Goal: Communication & Community: Connect with others

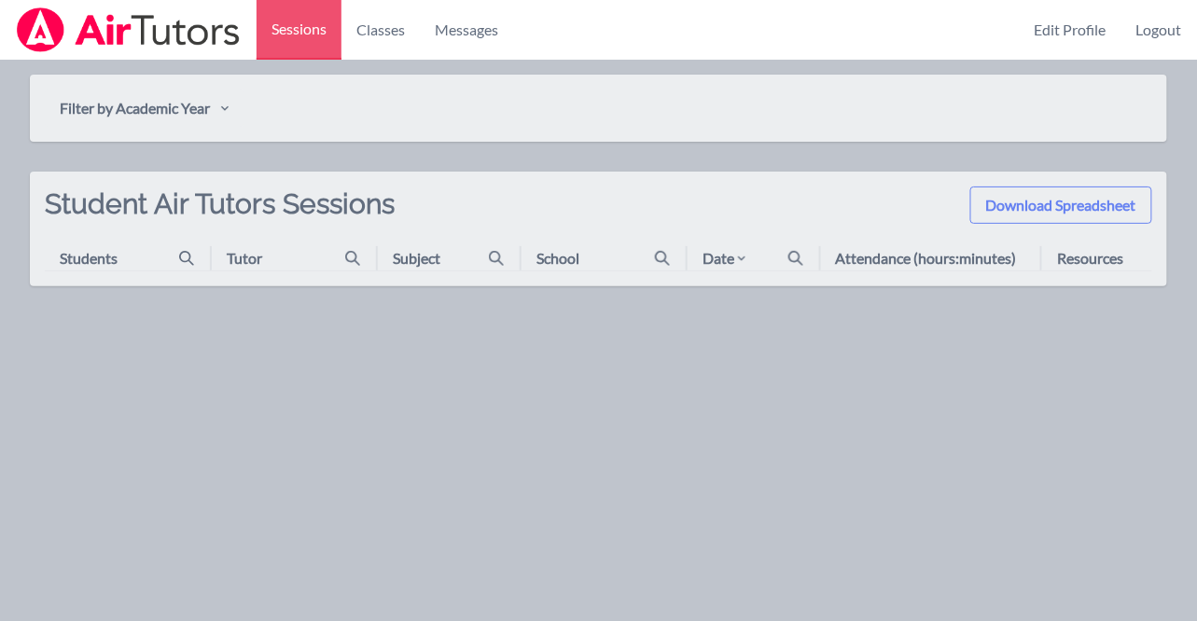
click at [311, 191] on h2 "Student Air Tutors Sessions" at bounding box center [220, 217] width 350 height 60
click at [384, 24] on link "Classes" at bounding box center [380, 30] width 78 height 60
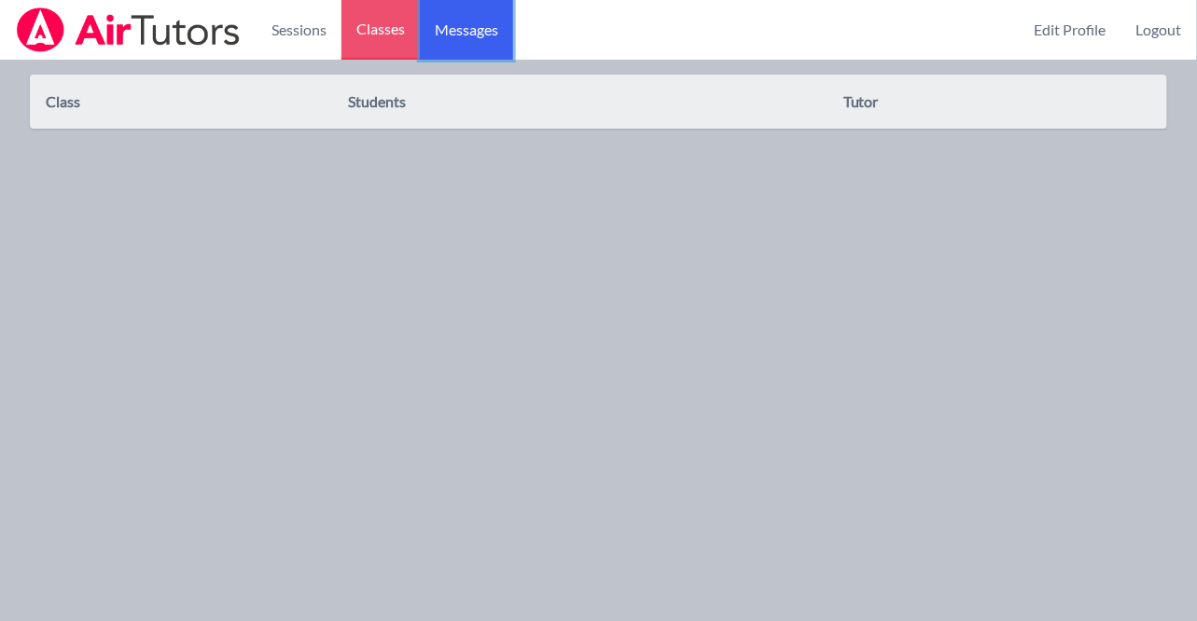
click at [481, 22] on span "Messages" at bounding box center [466, 30] width 63 height 22
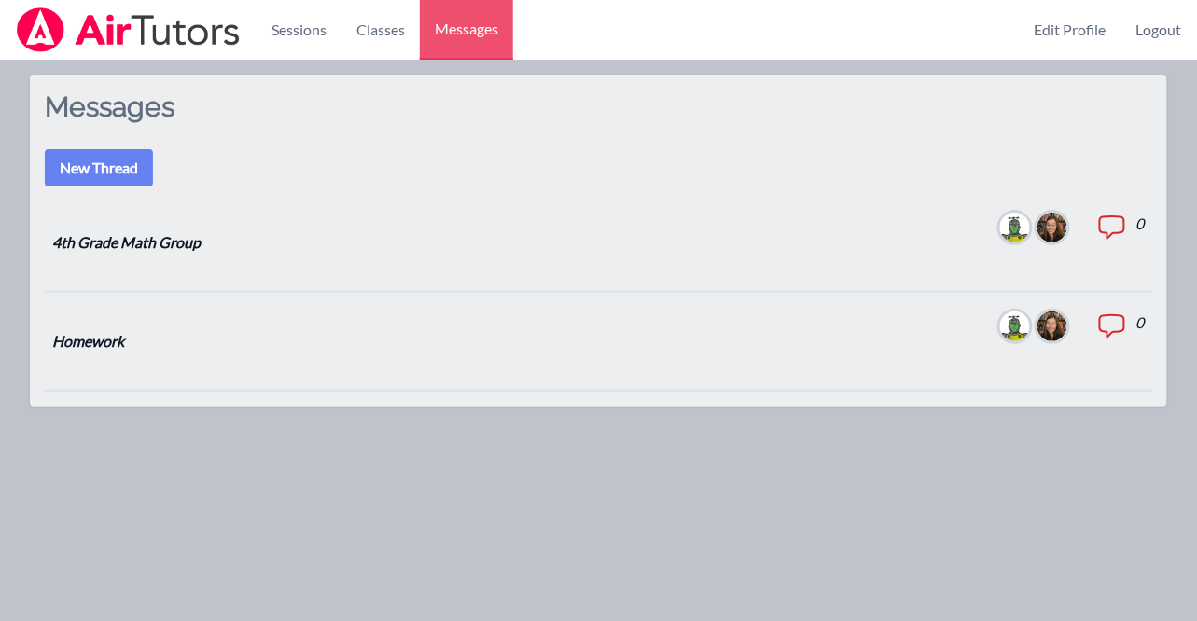
click at [1114, 227] on icon at bounding box center [1112, 228] width 30 height 30
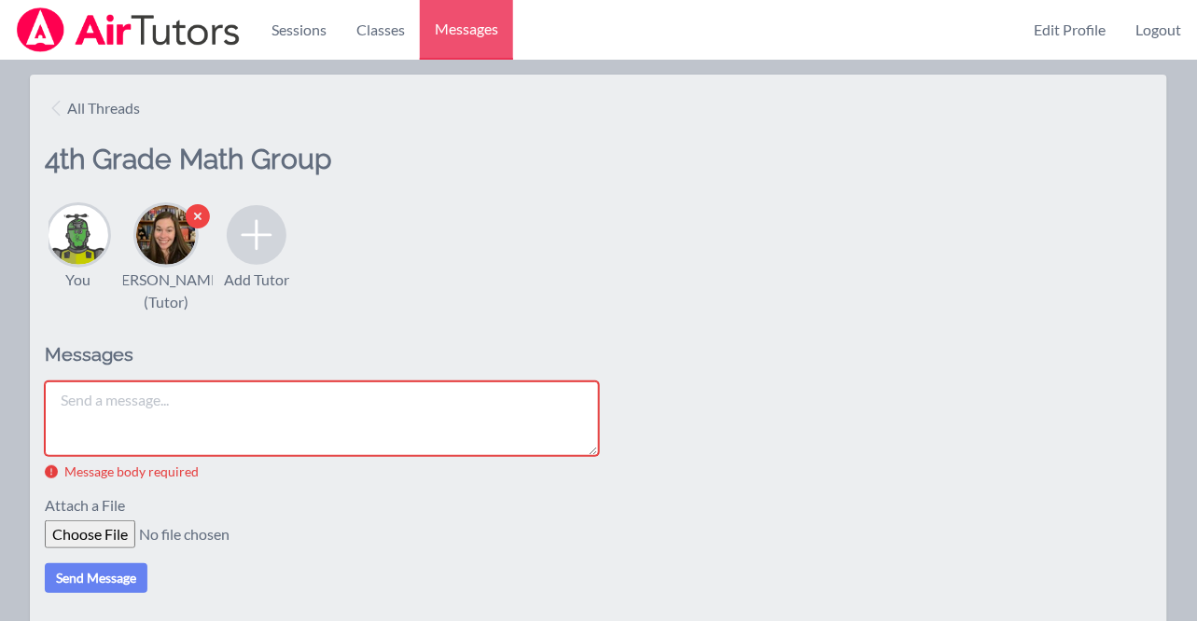
click at [200, 216] on icon "button" at bounding box center [198, 217] width 30 height 30
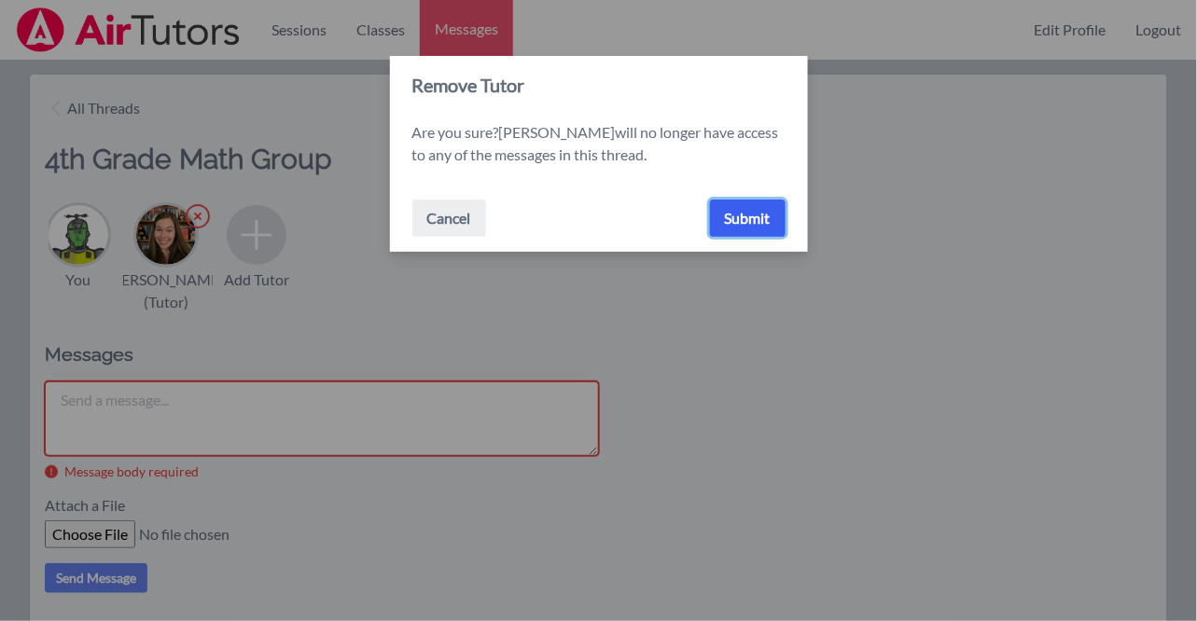
click at [763, 225] on button "Submit" at bounding box center [748, 218] width 76 height 37
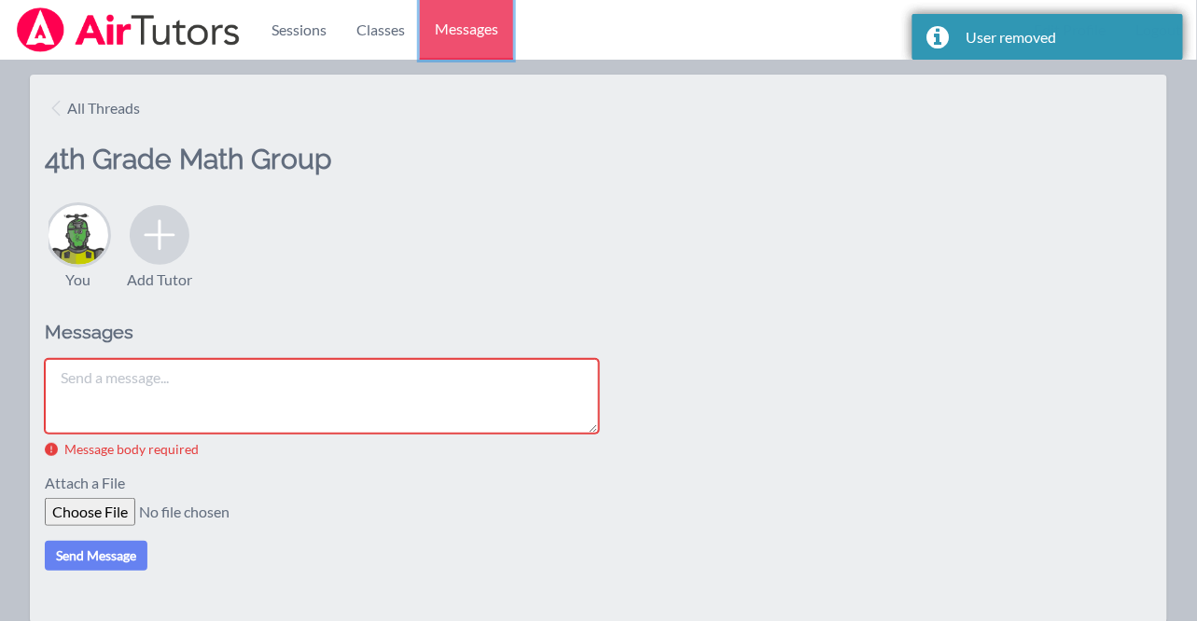
click at [463, 31] on span "Messages" at bounding box center [466, 29] width 63 height 22
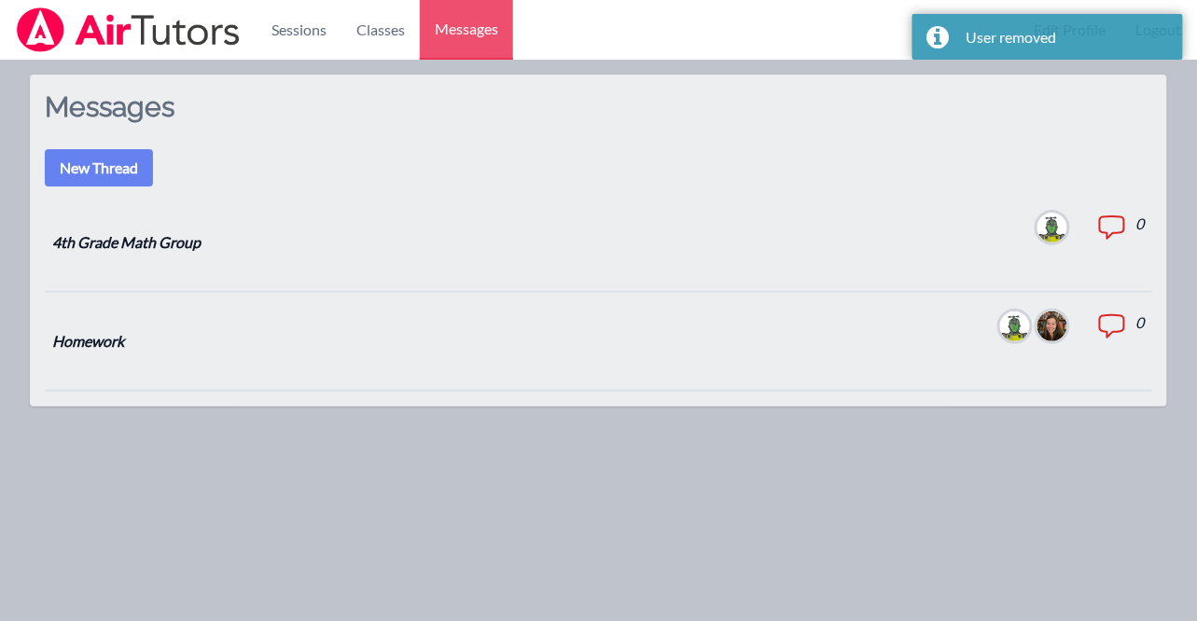
click at [1090, 316] on dl "Members Total messages 0" at bounding box center [1069, 342] width 152 height 60
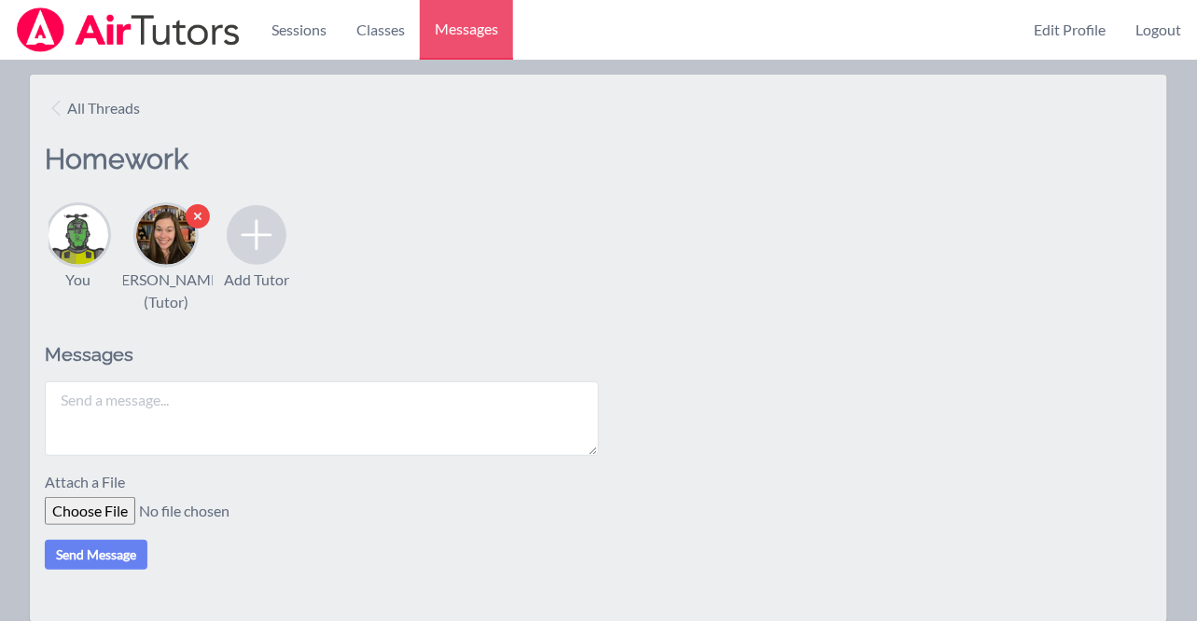
click at [196, 217] on icon "button" at bounding box center [198, 217] width 30 height 30
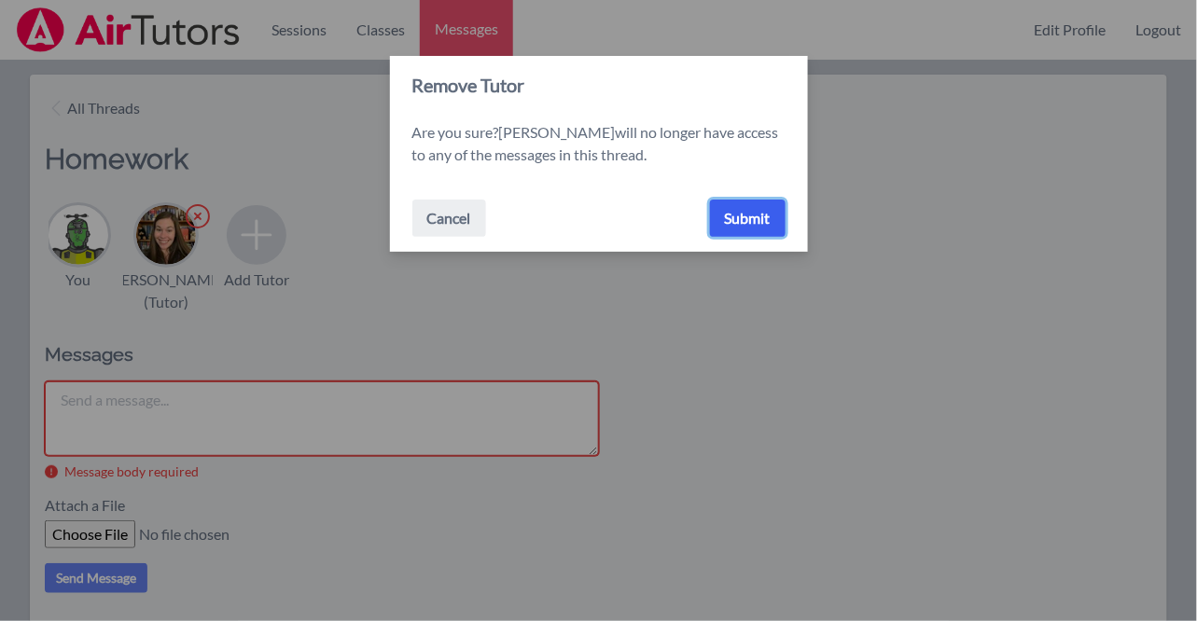
click at [751, 212] on button "Submit" at bounding box center [748, 218] width 76 height 37
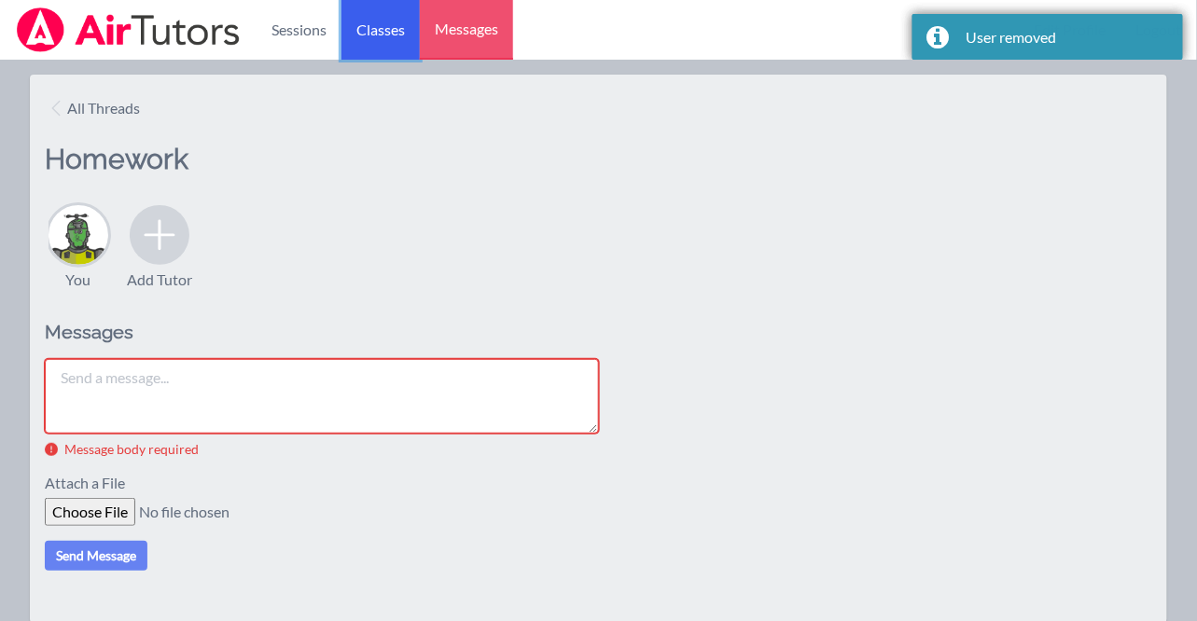
click at [379, 25] on link "Classes" at bounding box center [380, 30] width 78 height 60
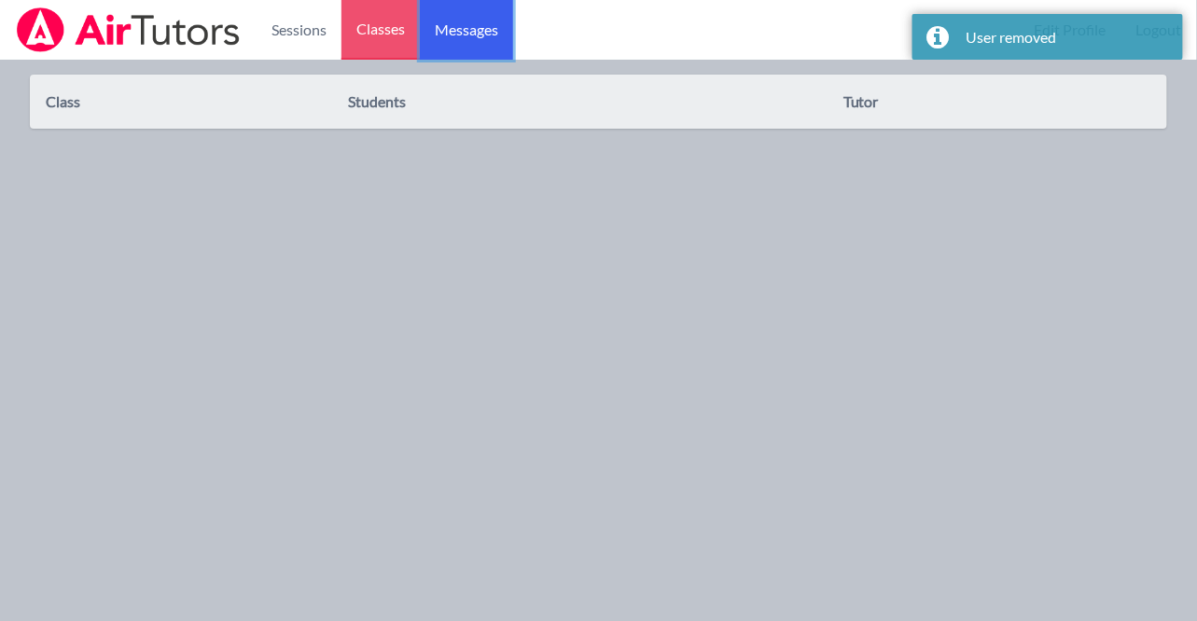
click at [496, 46] on link "Messages" at bounding box center [466, 30] width 93 height 60
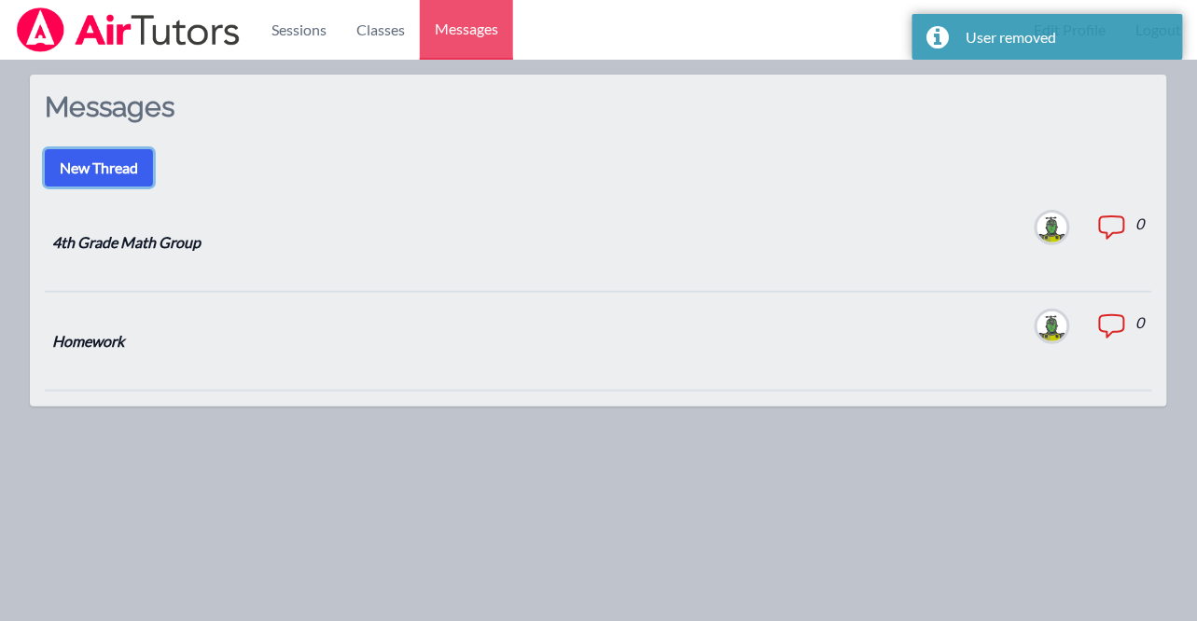
click at [98, 172] on button "New Thread" at bounding box center [99, 167] width 108 height 37
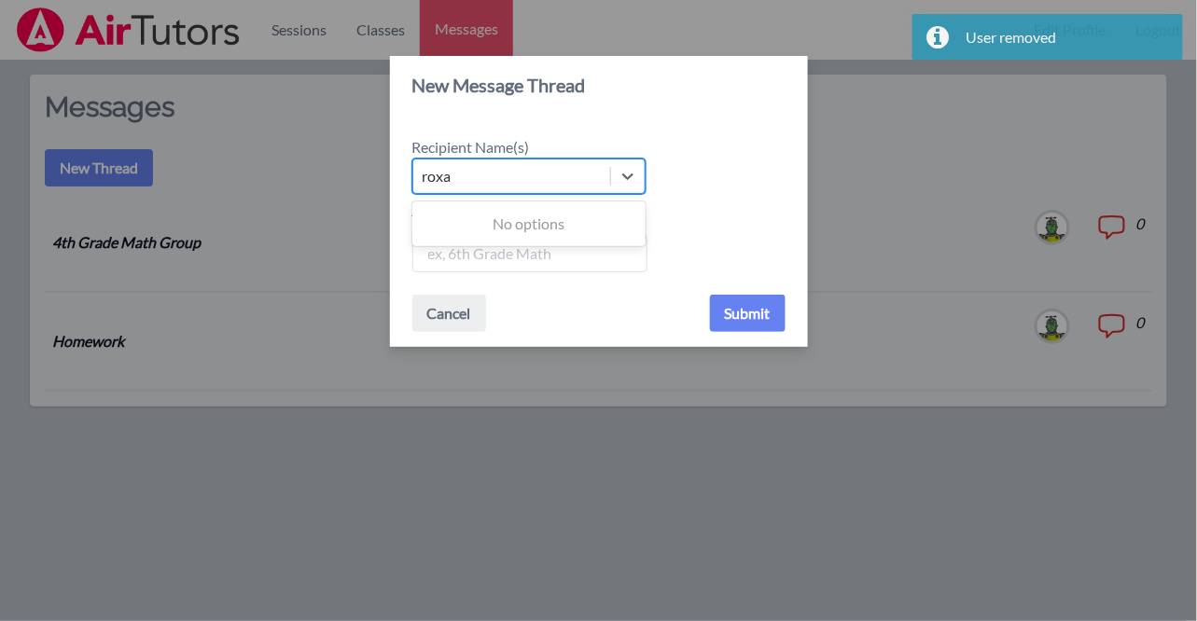
type input "roxa"
click at [930, 247] on div "New Message Thread Recipient Name(s) Use Up and Down to choose options, press E…" at bounding box center [598, 310] width 1197 height 621
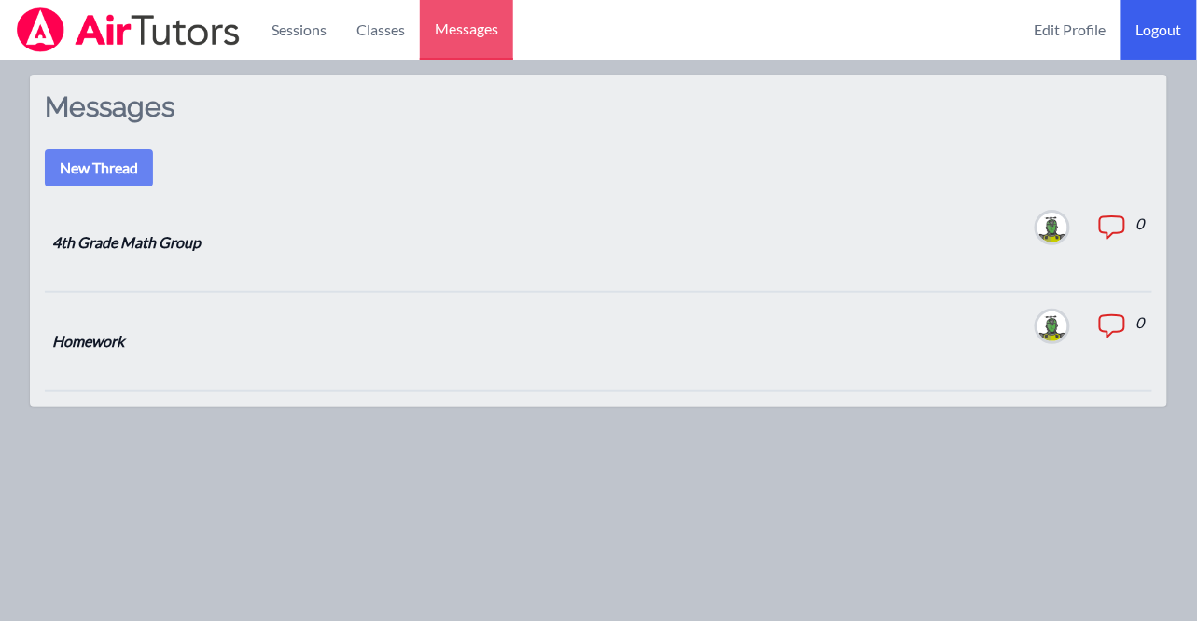
click at [1159, 37] on link "Logout" at bounding box center [1159, 30] width 76 height 60
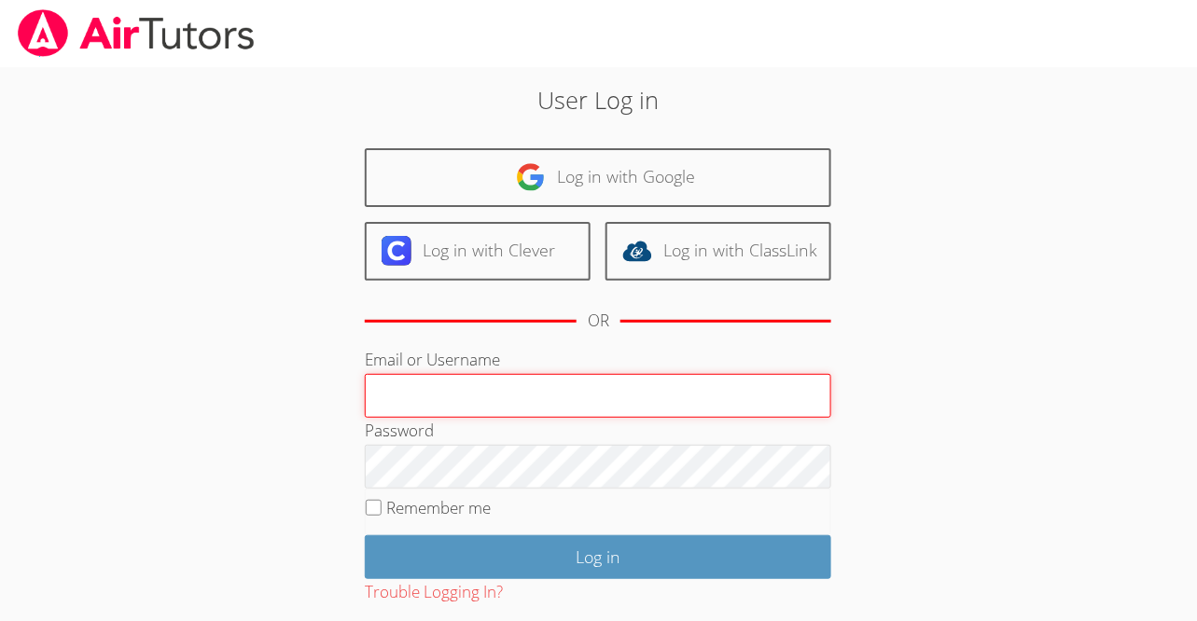
scroll to position [19, 0]
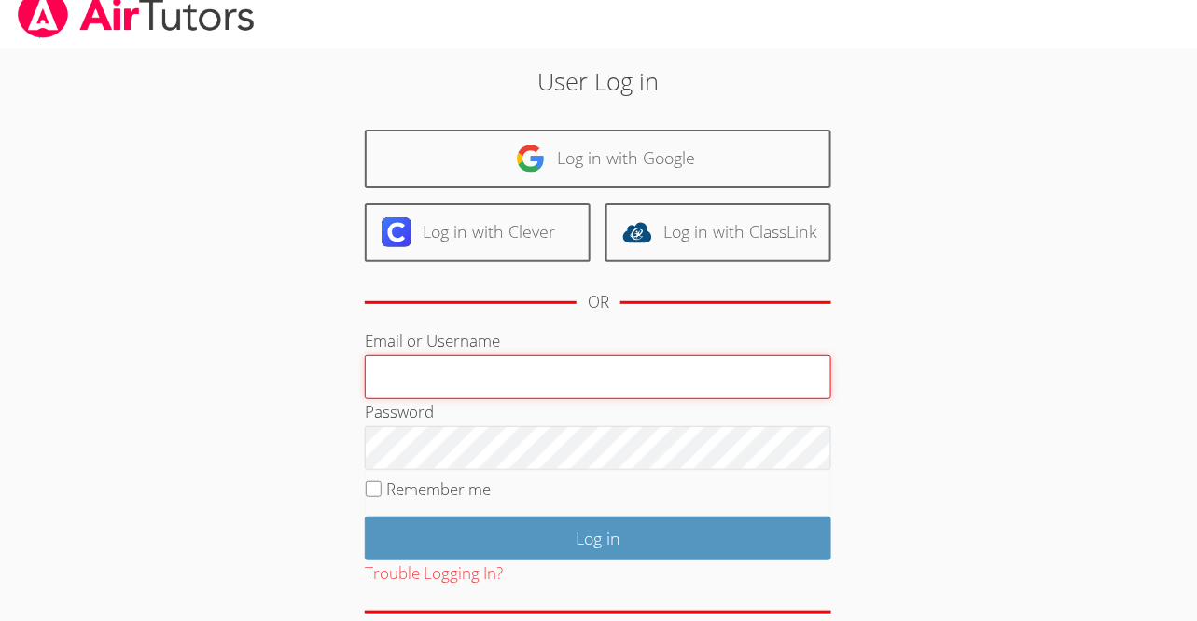
type input "[PERSON_NAME][EMAIL_ADDRESS][DOMAIN_NAME]"
click at [565, 364] on input "[PERSON_NAME][EMAIL_ADDRESS][DOMAIN_NAME]" at bounding box center [598, 377] width 467 height 45
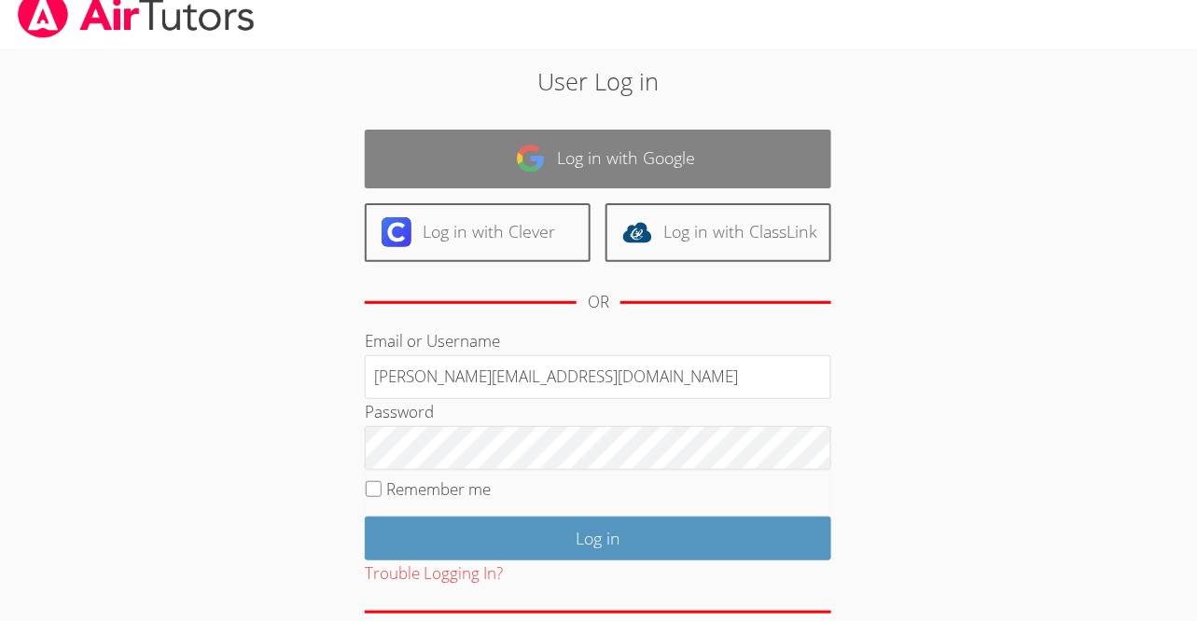
click at [585, 137] on link "Log in with Google" at bounding box center [598, 159] width 467 height 59
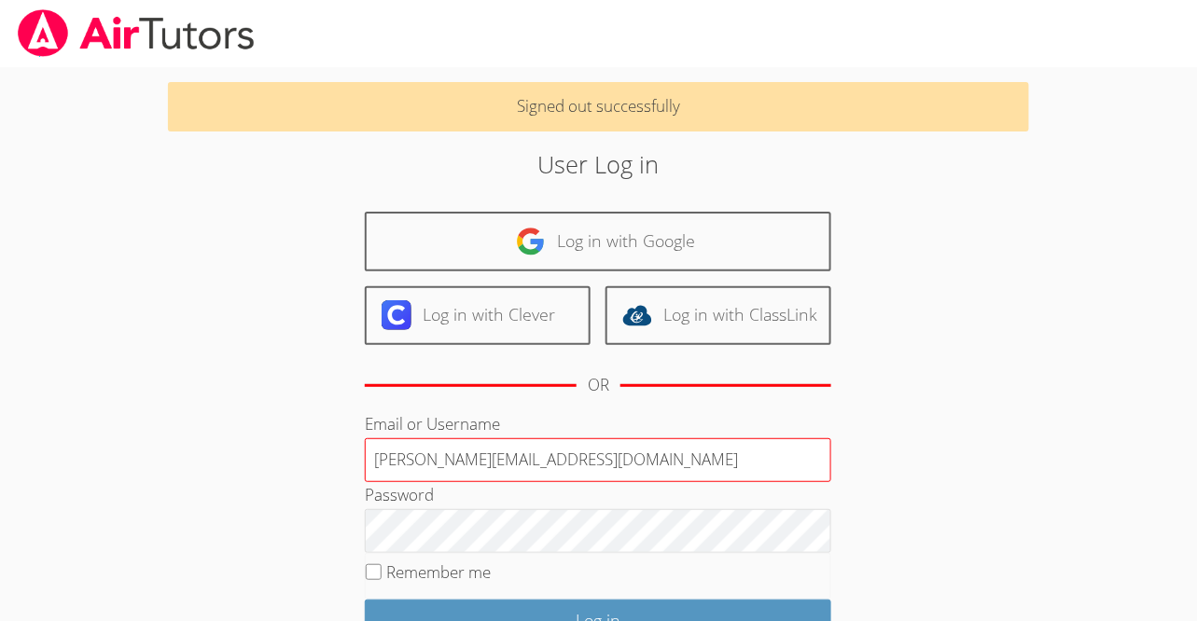
click at [571, 457] on input "[PERSON_NAME][EMAIL_ADDRESS][DOMAIN_NAME]" at bounding box center [598, 461] width 467 height 45
drag, startPoint x: 529, startPoint y: 460, endPoint x: 479, endPoint y: 457, distance: 50.5
click at [479, 457] on input "[EMAIL_ADDRESS][DOMAIN_NAME]" at bounding box center [598, 461] width 467 height 45
type input "[EMAIL_ADDRESS][DOMAIN_NAME]"
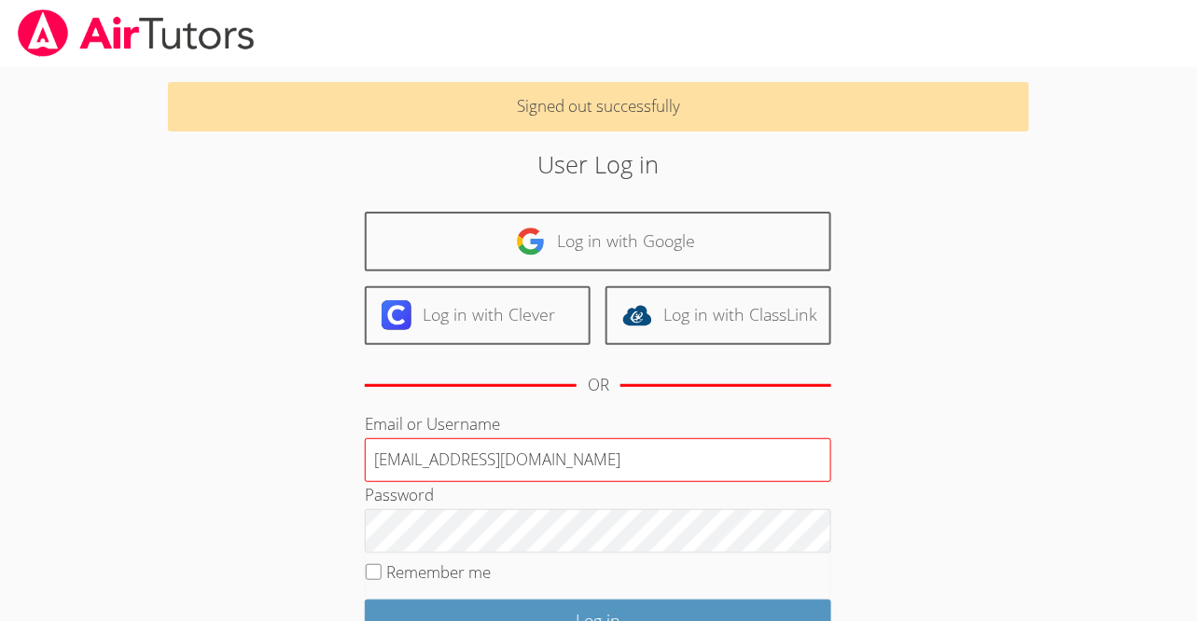
click at [365, 600] on input "Log in" at bounding box center [598, 622] width 467 height 44
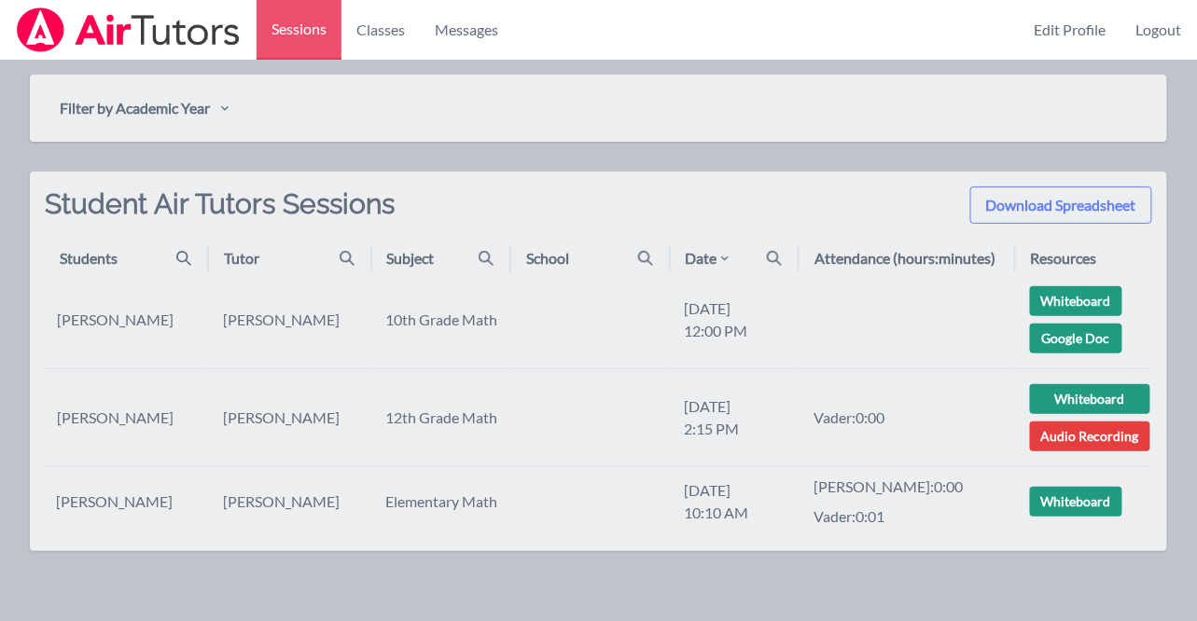
click at [964, 159] on div "Filter by Academic Year Download Spreadsheet Student Air Tutors Sessions Studen…" at bounding box center [598, 306] width 1137 height 492
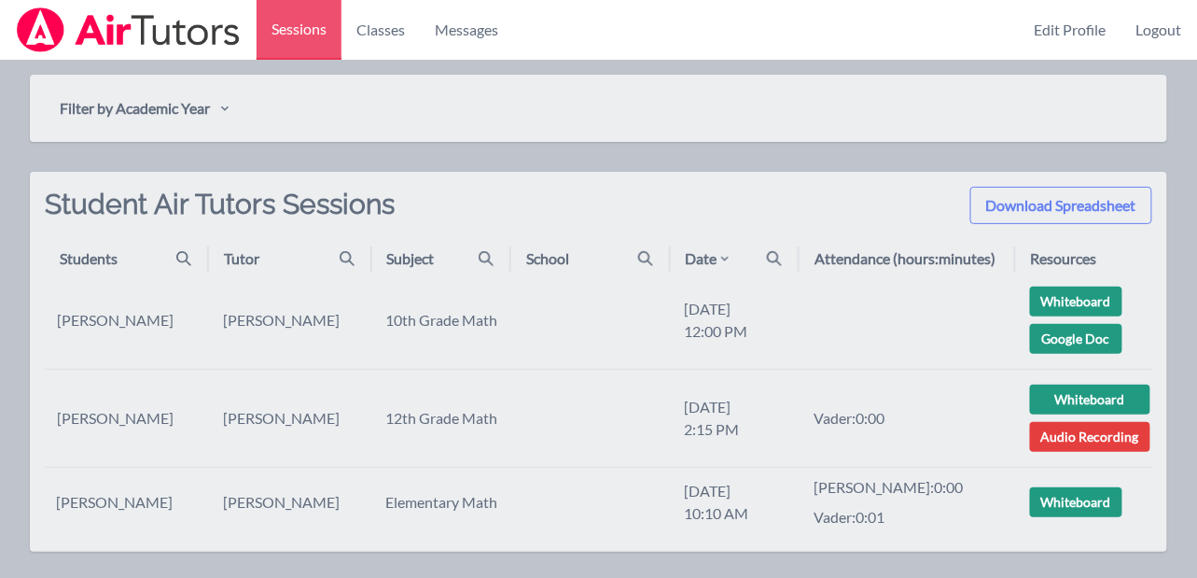
click at [746, 51] on button "Close" at bounding box center [740, 56] width 30 height 30
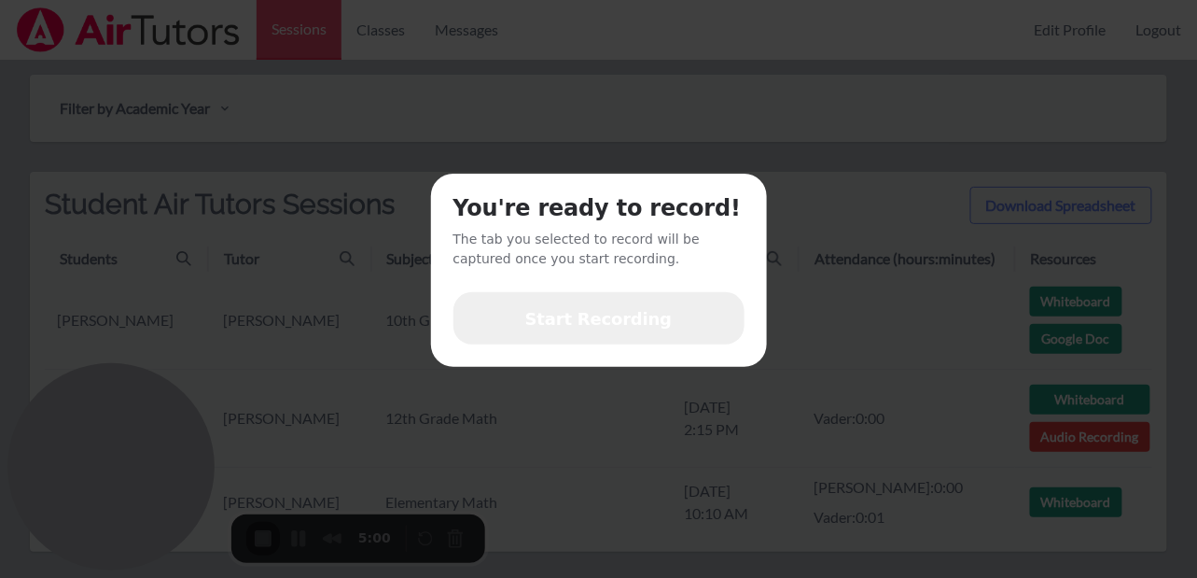
click at [612, 315] on span "Start Recording" at bounding box center [598, 319] width 146 height 24
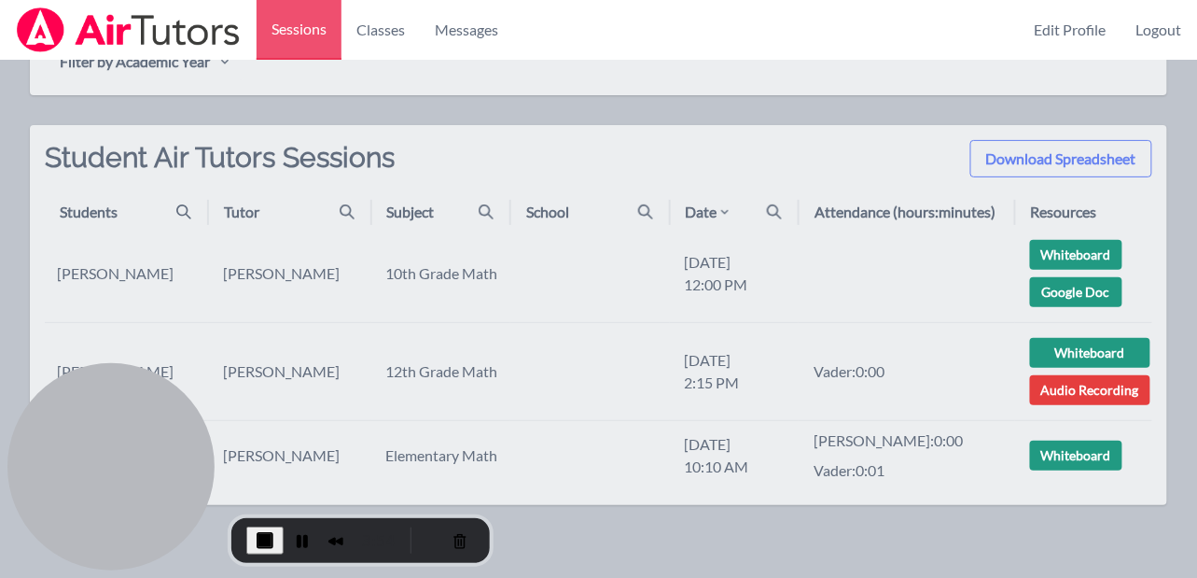
scroll to position [63, 0]
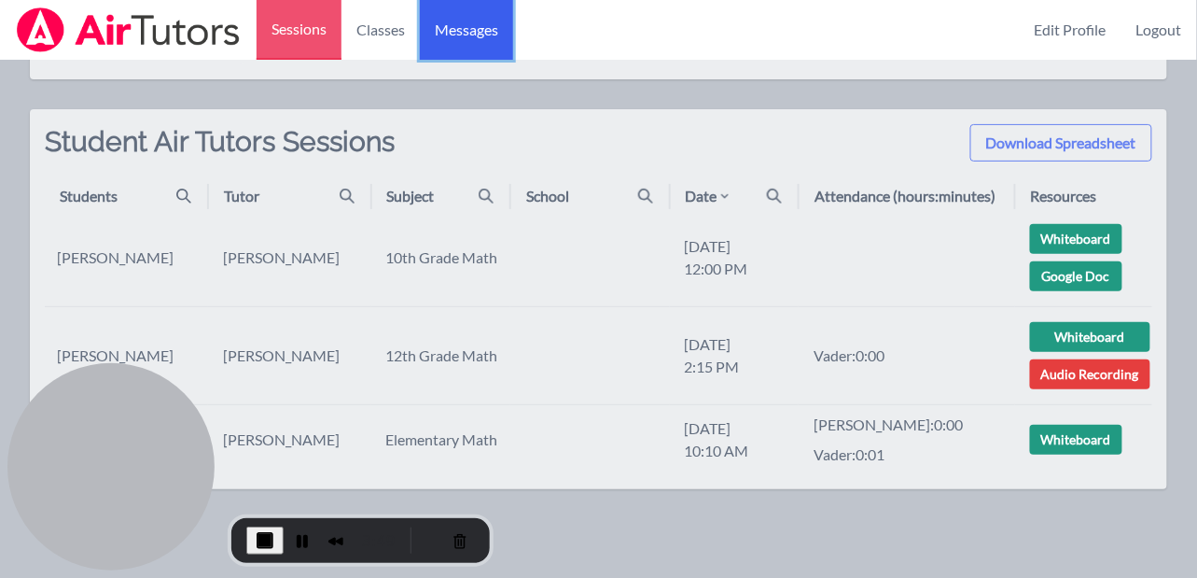
click at [497, 35] on span "Messages" at bounding box center [466, 30] width 63 height 22
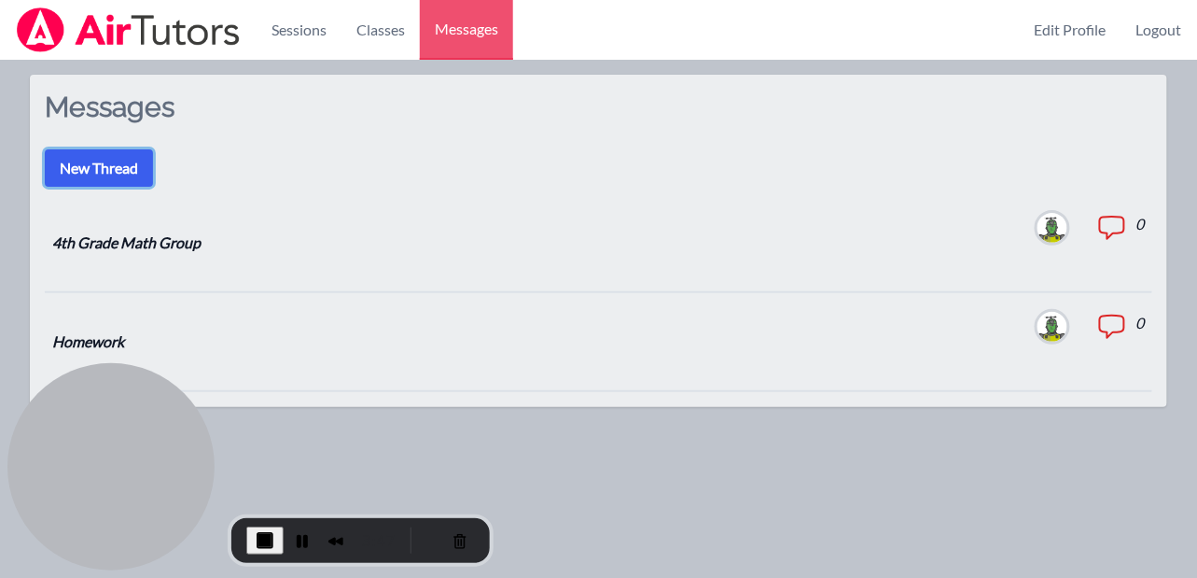
click at [113, 165] on button "New Thread" at bounding box center [99, 167] width 108 height 37
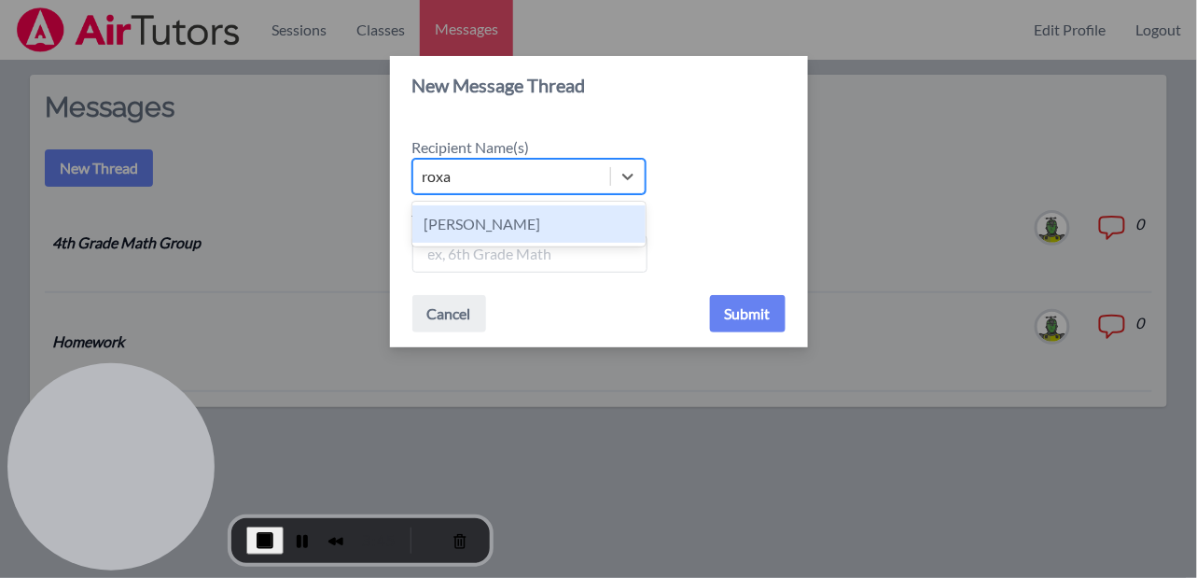
type input "roxan"
click at [556, 227] on div "Roxanne Sego" at bounding box center [528, 223] width 233 height 37
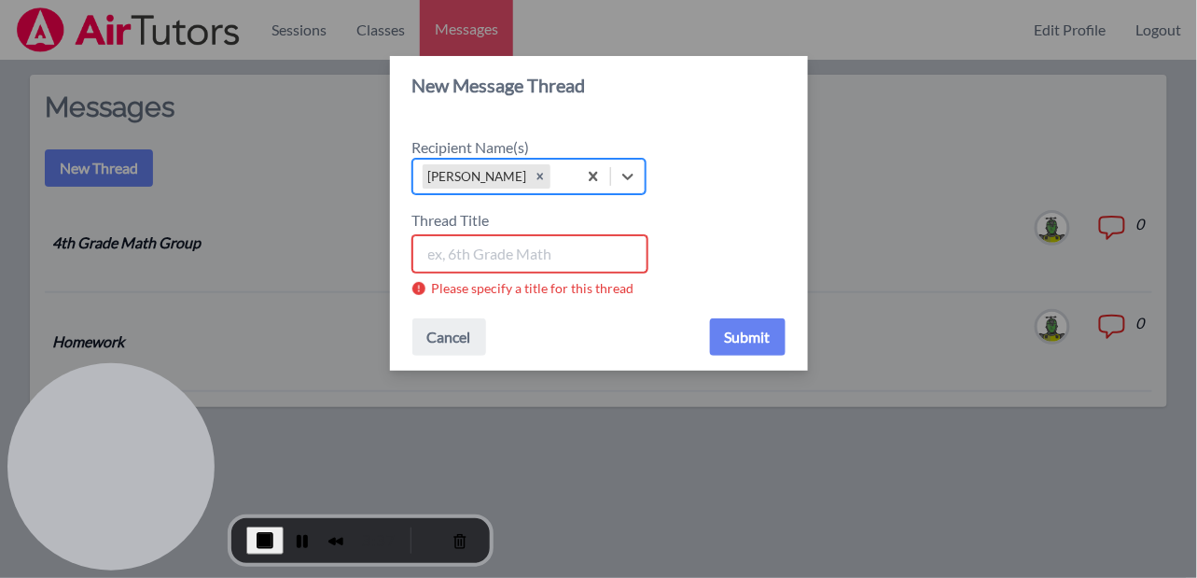
click at [529, 248] on input "Thread Title" at bounding box center [529, 253] width 235 height 37
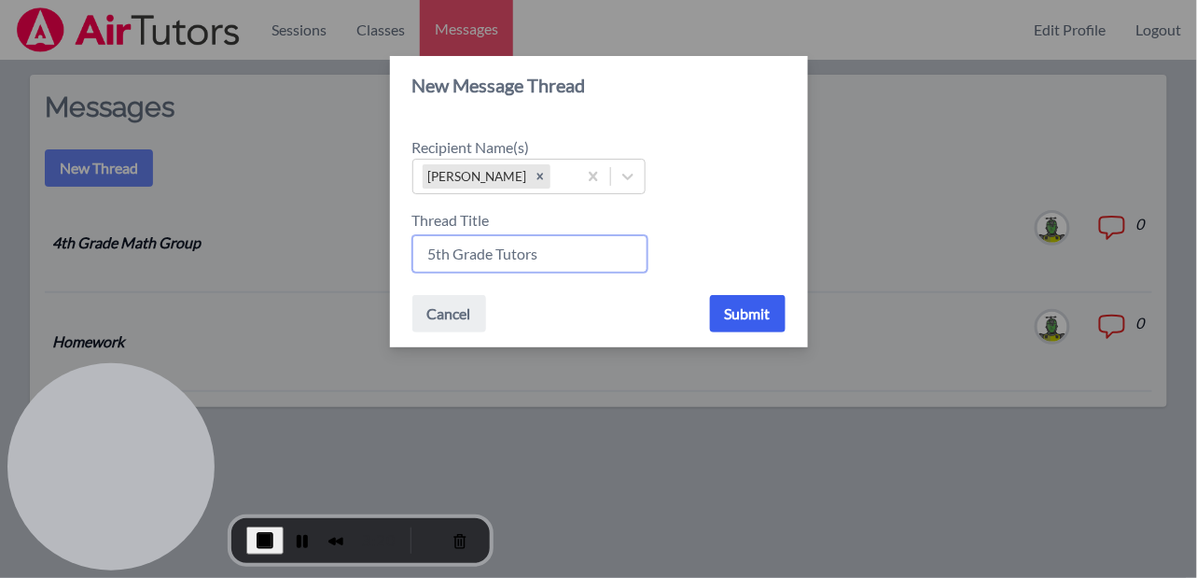
type input "5th Grade Tutors"
click at [766, 313] on button "Submit" at bounding box center [748, 313] width 76 height 37
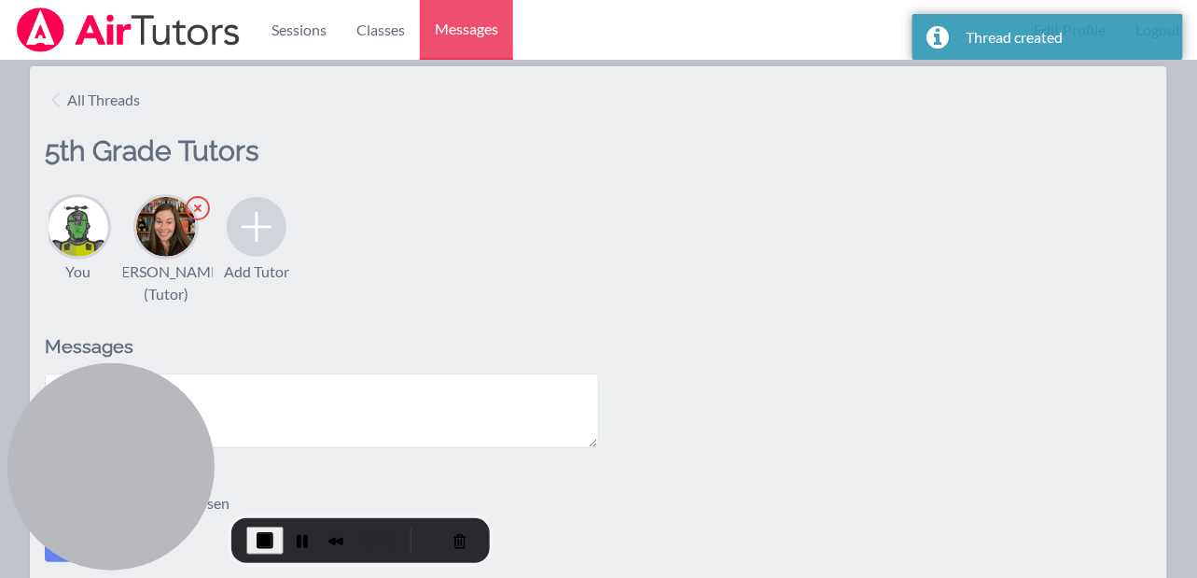
scroll to position [133, 0]
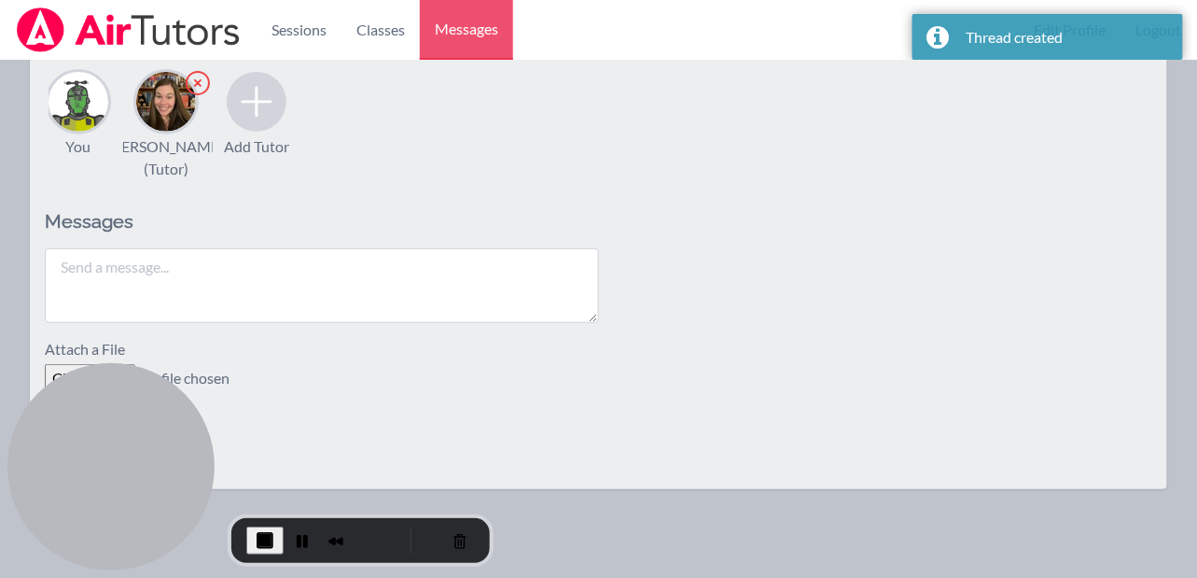
click at [267, 262] on textarea at bounding box center [322, 285] width 554 height 75
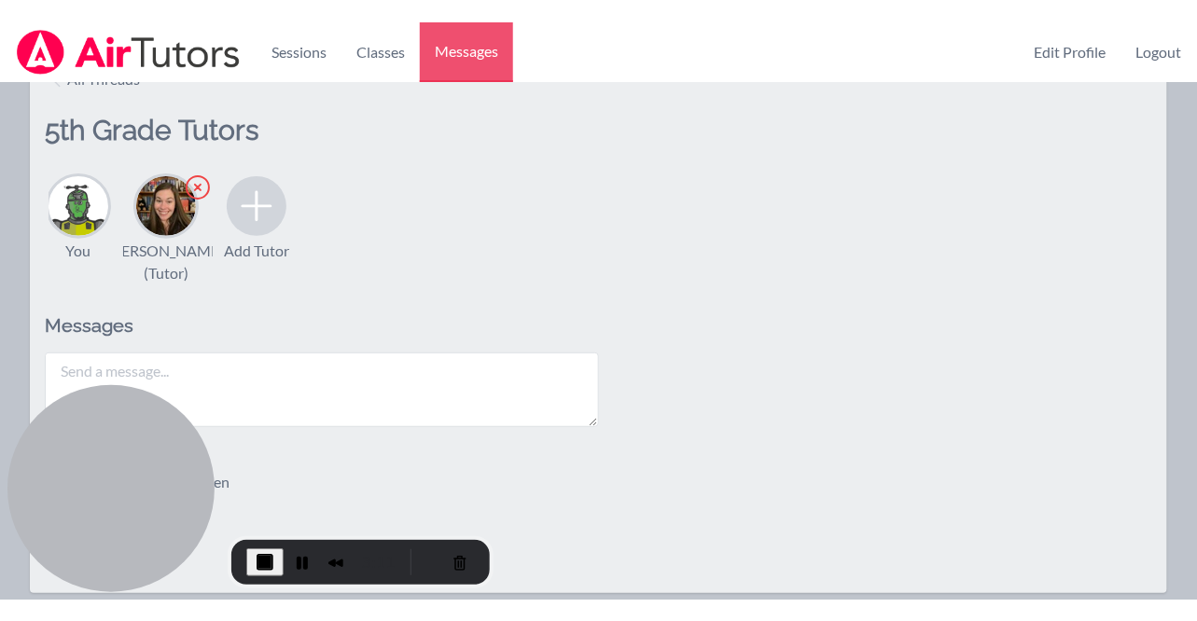
scroll to position [45, 0]
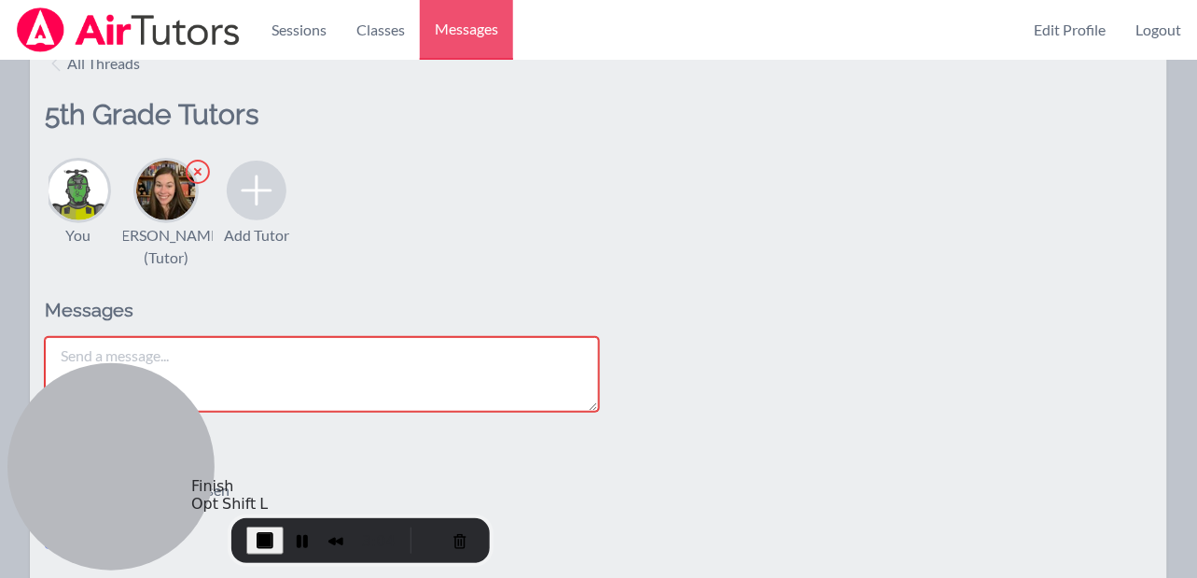
click at [263, 534] on span "End Recording" at bounding box center [265, 540] width 22 height 22
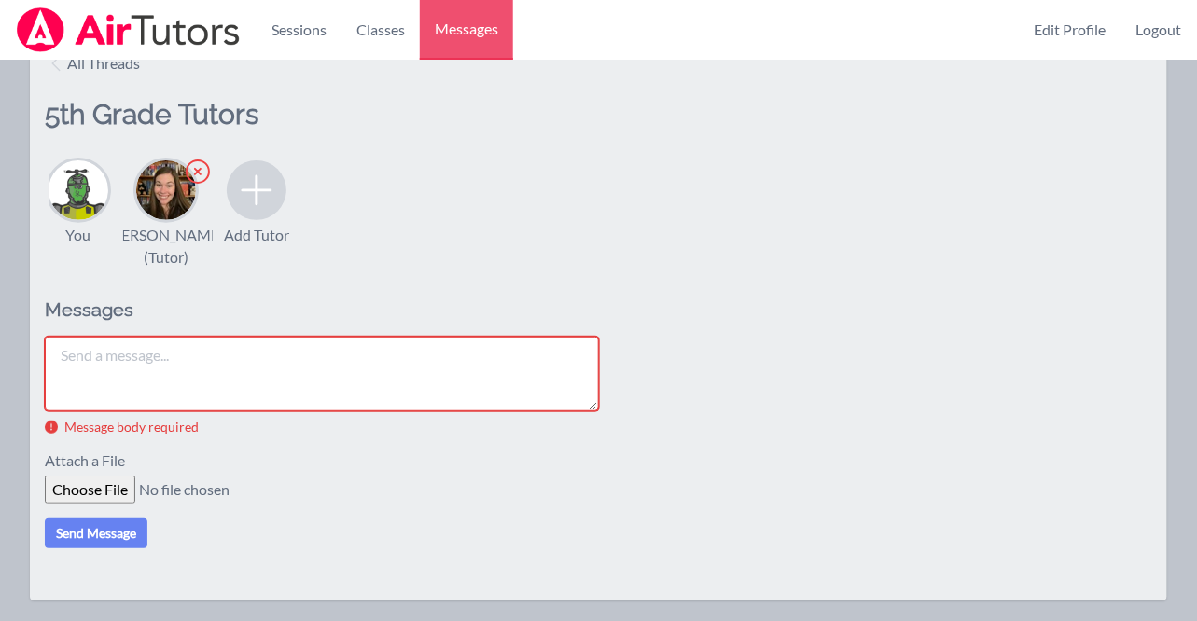
click at [469, 190] on div "You Roxanne Sego (Tutor) Add Tutor" at bounding box center [598, 213] width 1107 height 112
click at [1176, 49] on link "Logout" at bounding box center [1159, 30] width 76 height 60
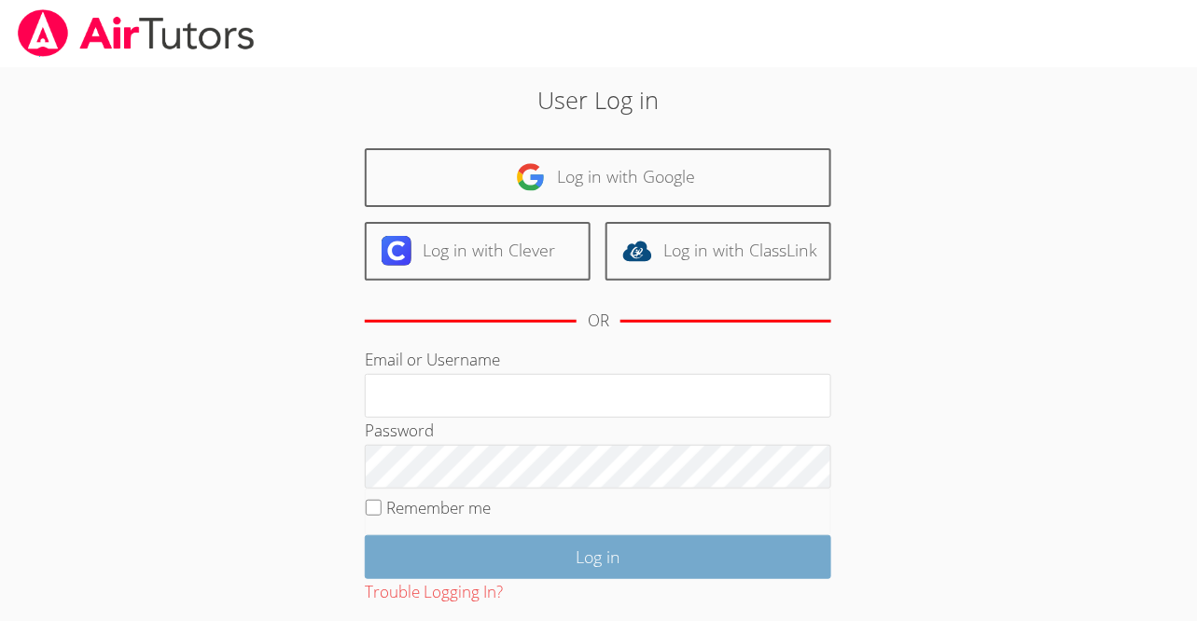
type input "[PERSON_NAME][EMAIL_ADDRESS][DOMAIN_NAME]"
click at [549, 558] on input "Log in" at bounding box center [598, 558] width 467 height 44
